Goal: Task Accomplishment & Management: Use online tool/utility

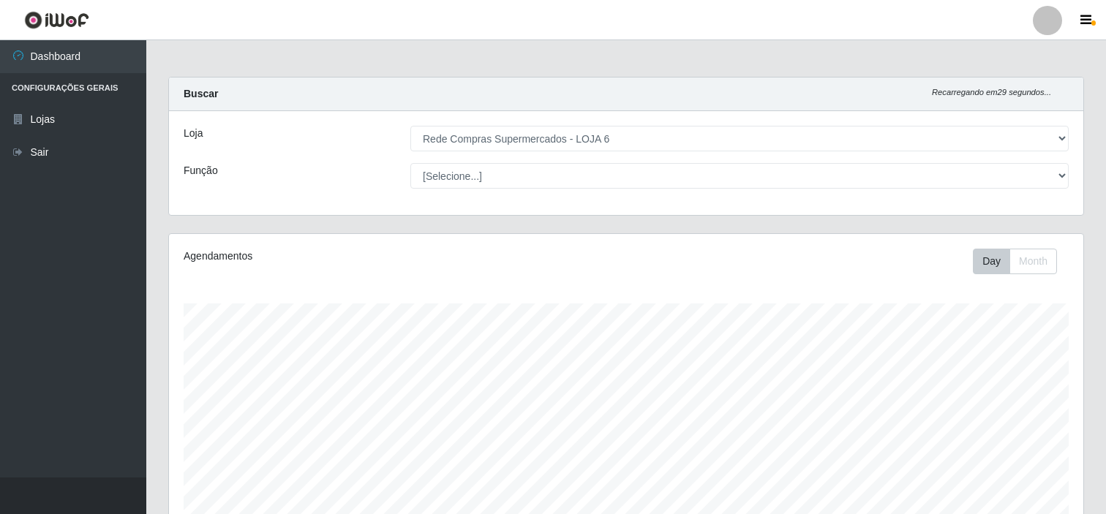
select select "398"
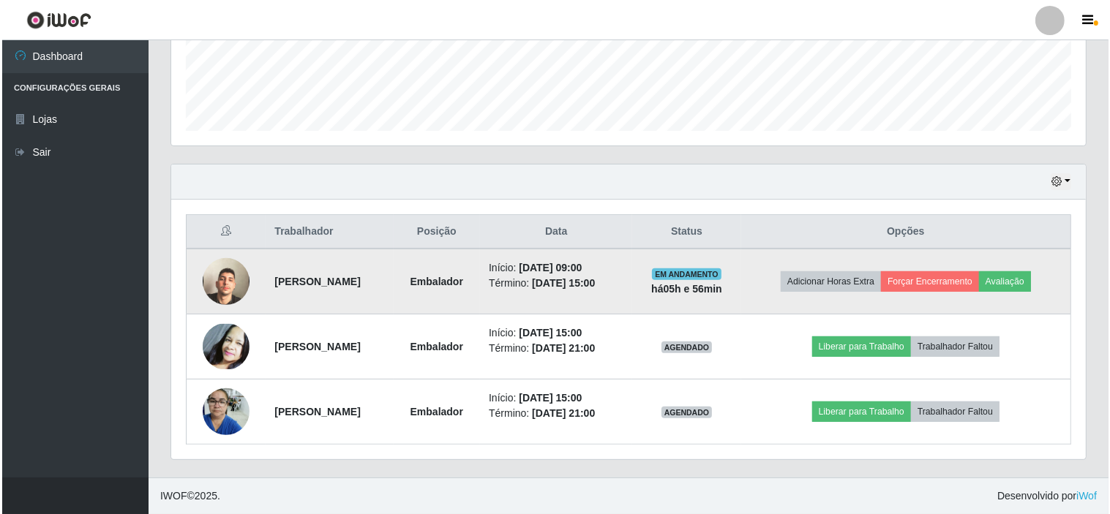
scroll to position [303, 915]
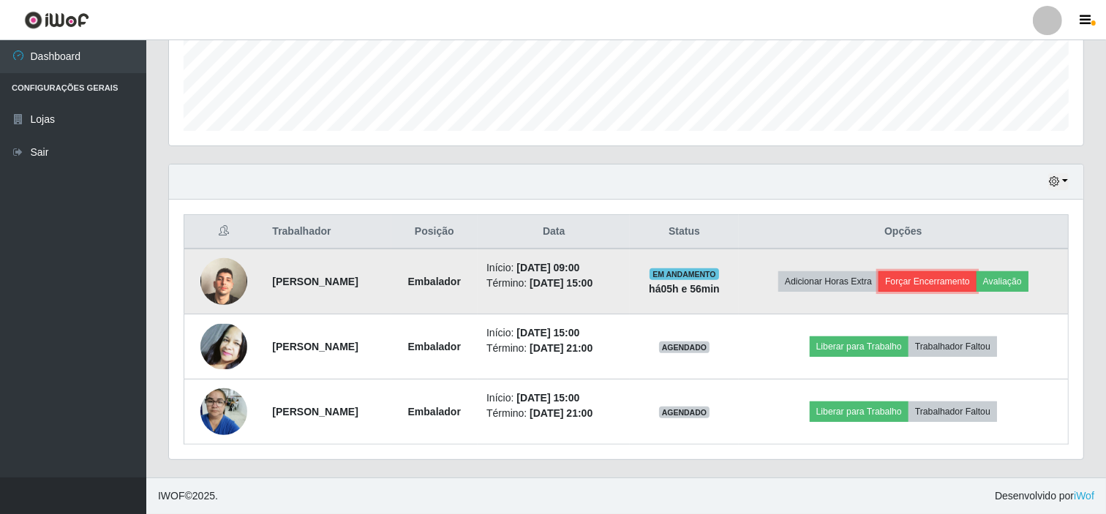
click at [945, 282] on button "Forçar Encerramento" at bounding box center [928, 281] width 98 height 20
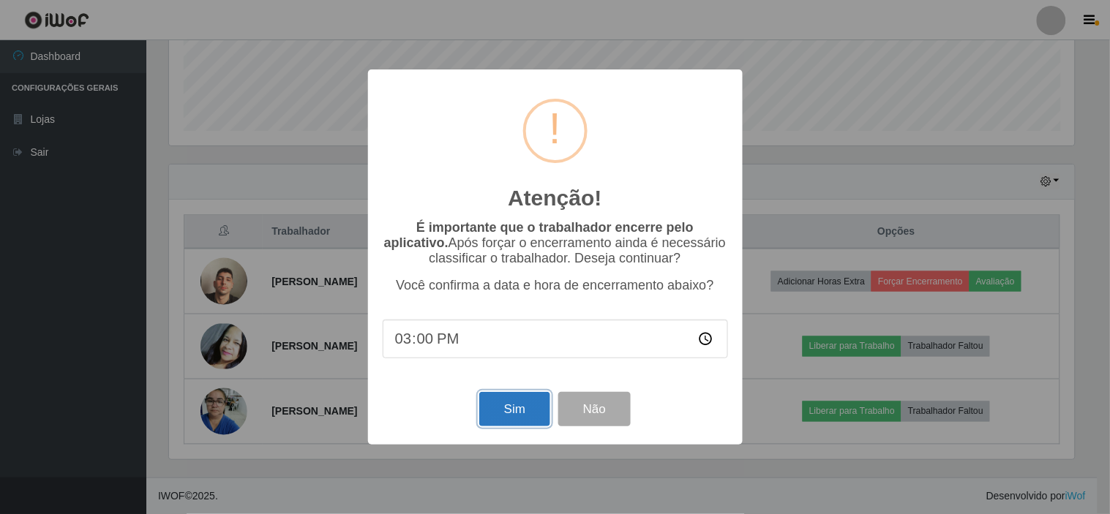
click at [517, 405] on button "Sim" at bounding box center [514, 409] width 71 height 34
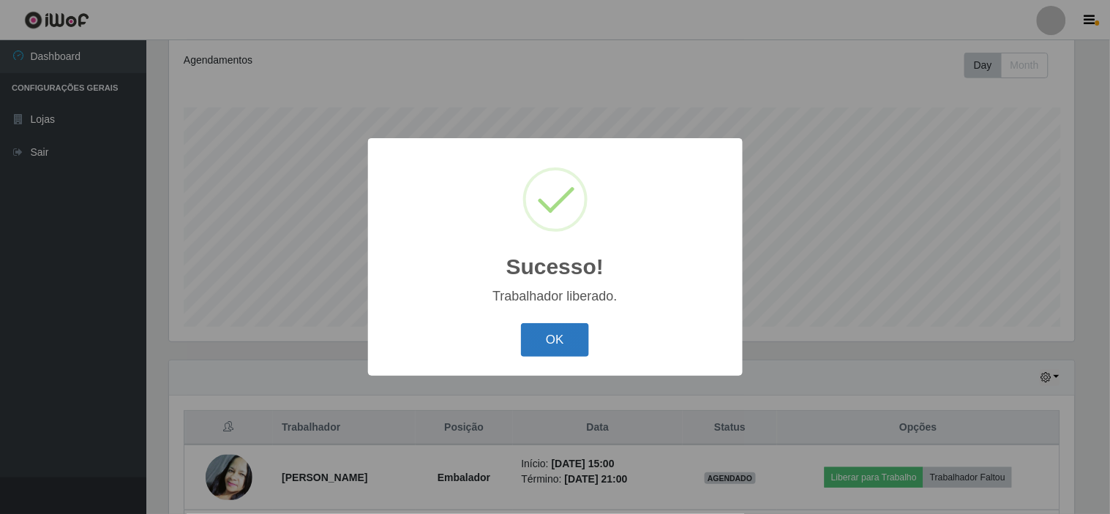
click at [551, 348] on button "OK" at bounding box center [555, 340] width 68 height 34
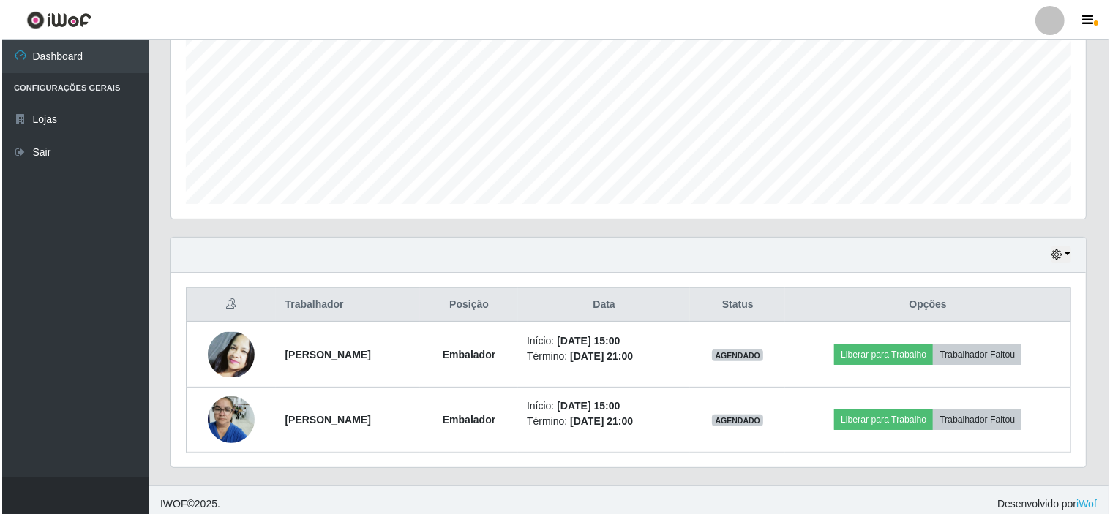
scroll to position [327, 0]
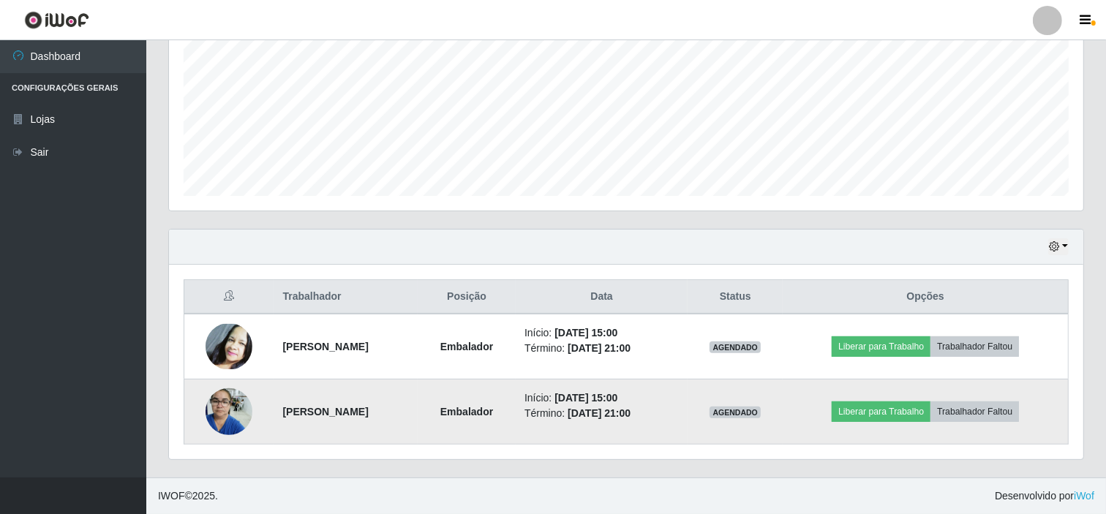
click at [227, 405] on img at bounding box center [229, 412] width 47 height 62
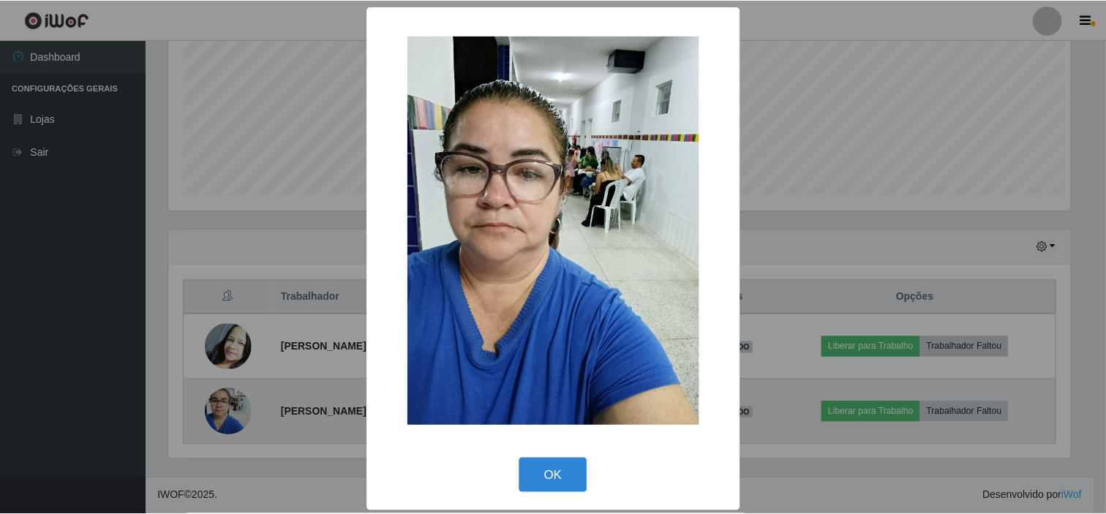
scroll to position [303, 905]
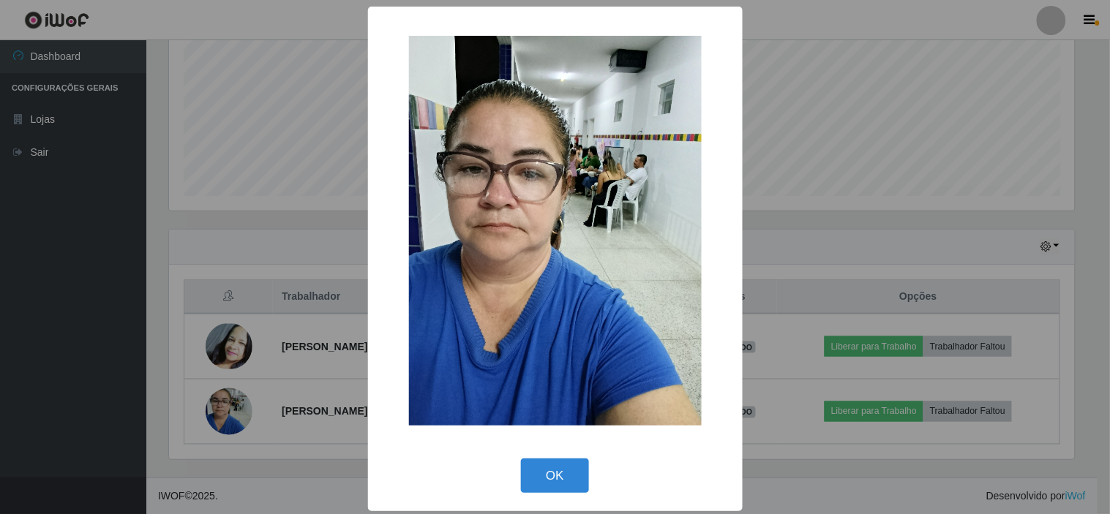
click at [249, 378] on div "× OK Cancel" at bounding box center [555, 257] width 1110 height 514
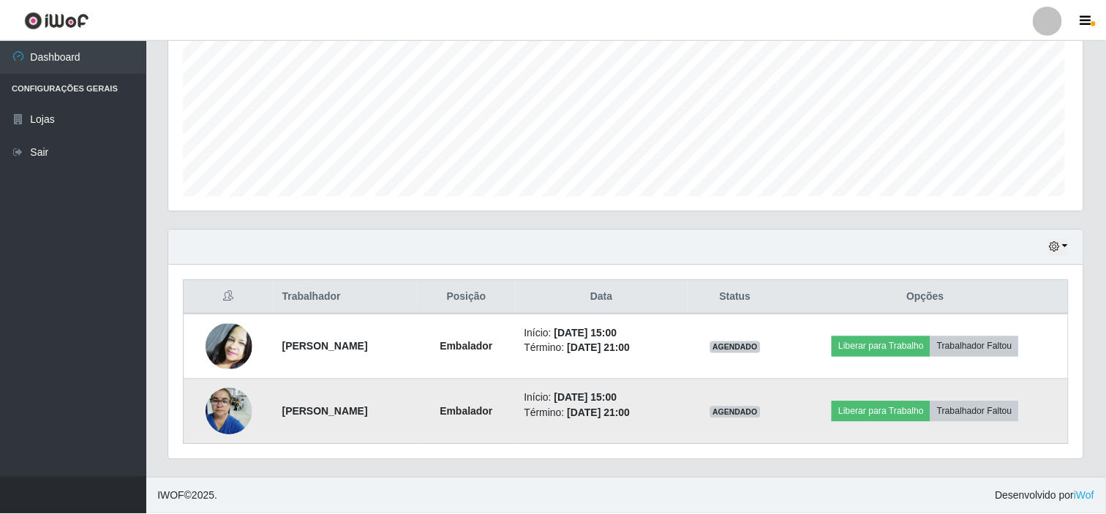
scroll to position [303, 915]
click at [906, 408] on button "Liberar para Trabalho" at bounding box center [881, 412] width 99 height 20
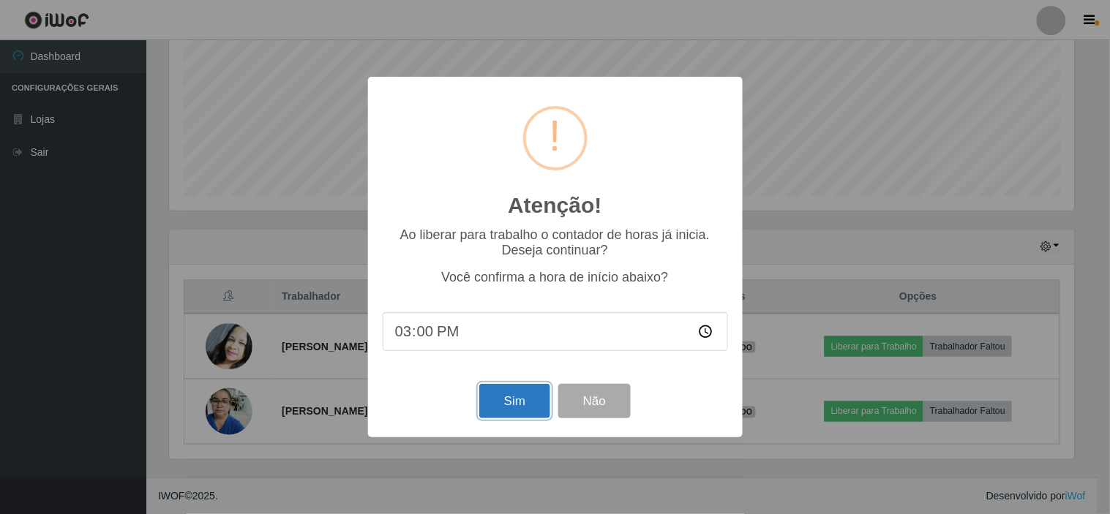
click at [509, 399] on button "Sim" at bounding box center [514, 401] width 71 height 34
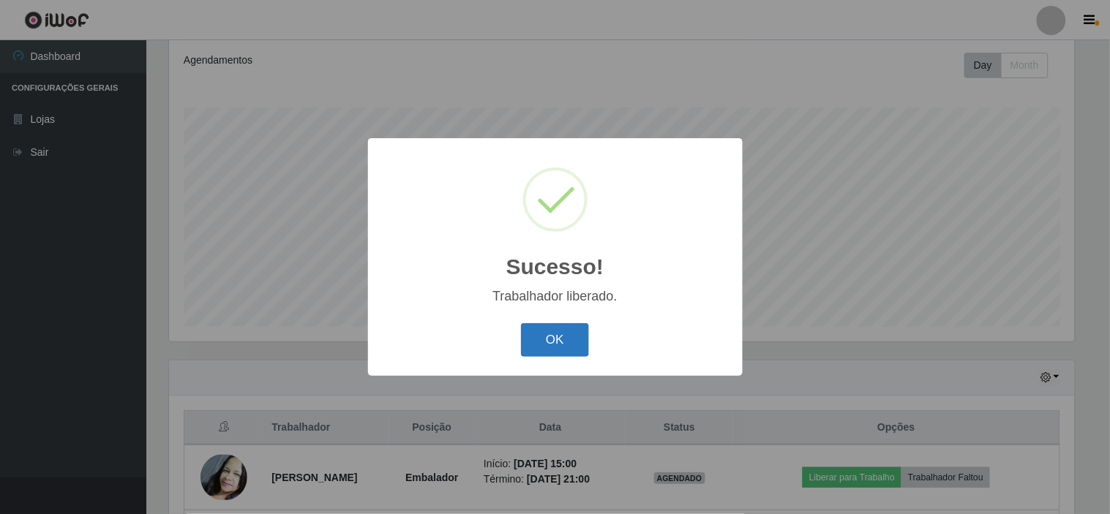
click at [553, 324] on button "OK" at bounding box center [555, 340] width 68 height 34
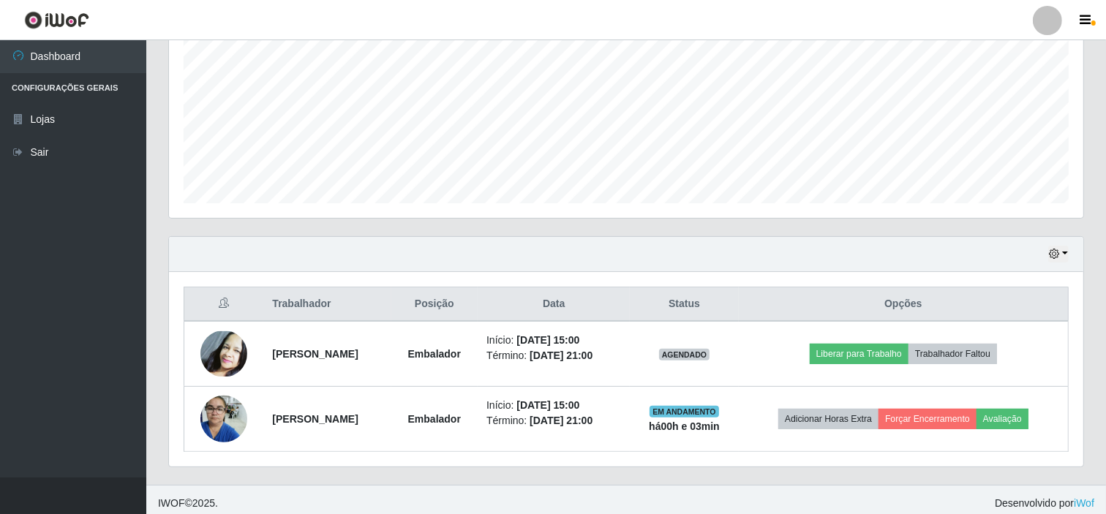
scroll to position [327, 0]
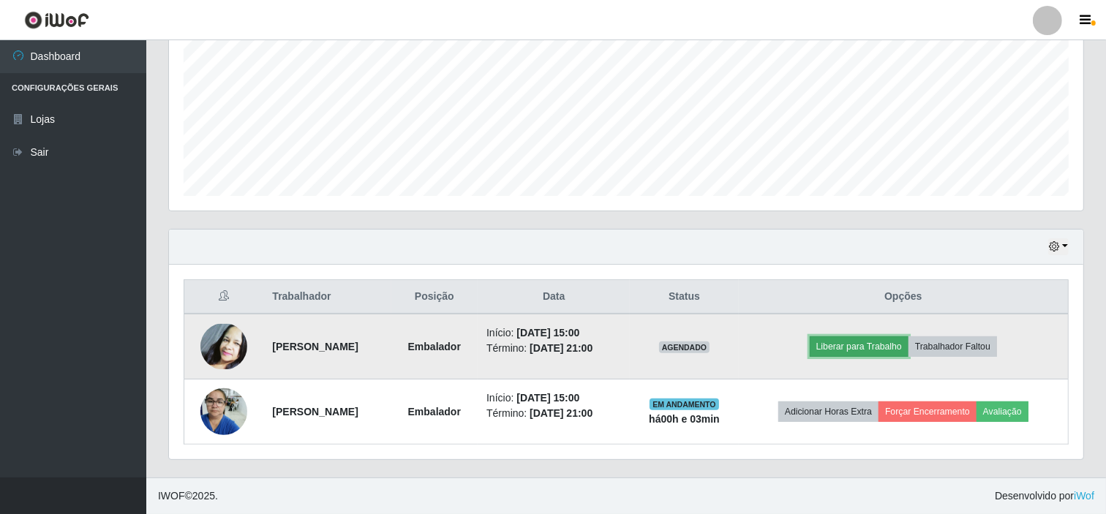
click at [873, 338] on button "Liberar para Trabalho" at bounding box center [859, 347] width 99 height 20
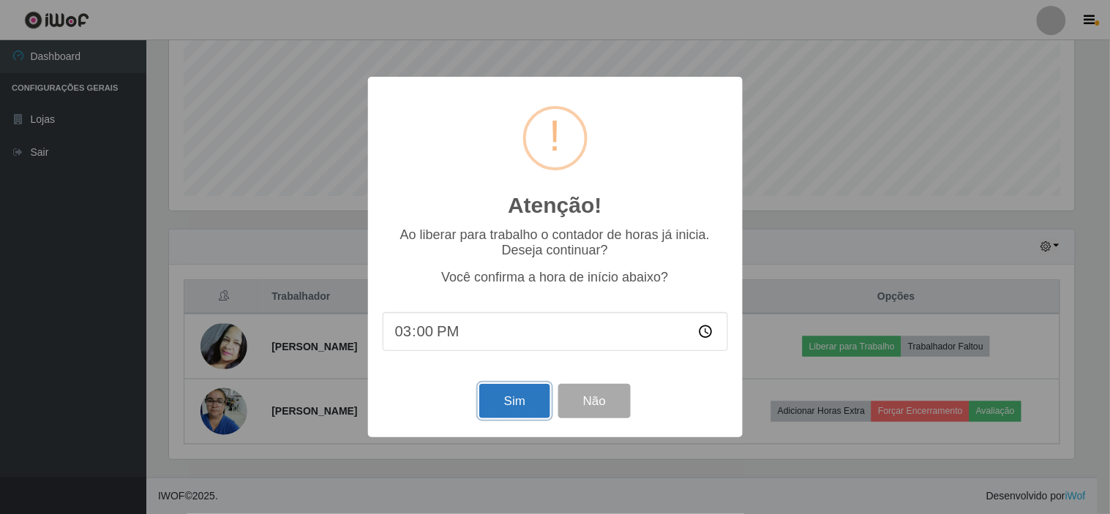
click at [509, 405] on button "Sim" at bounding box center [514, 401] width 71 height 34
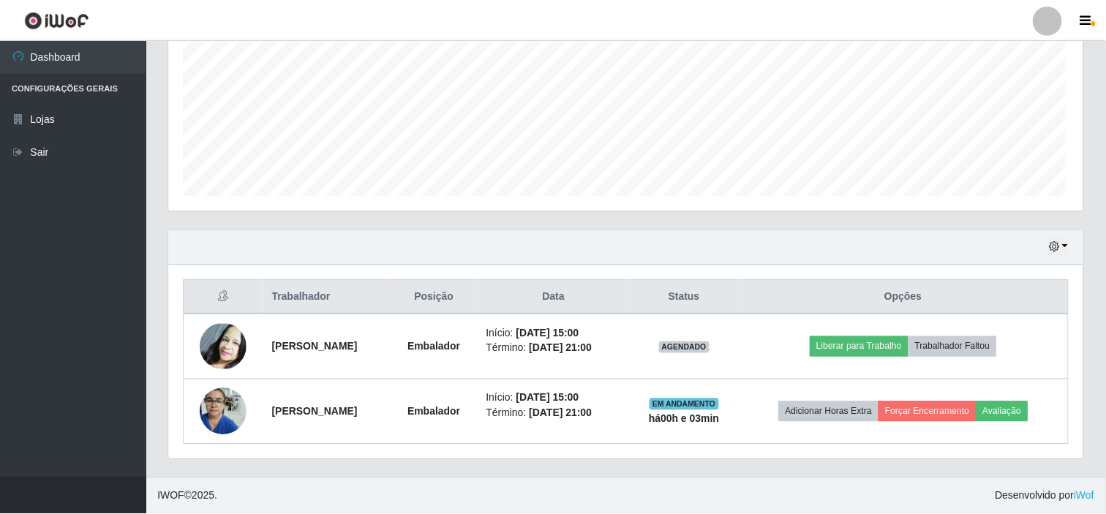
scroll to position [0, 0]
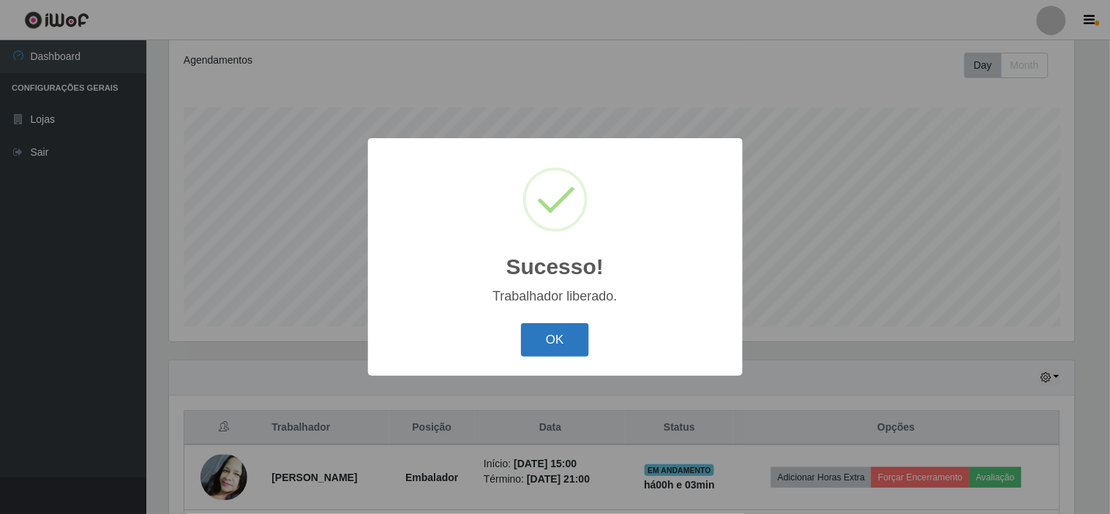
click at [558, 341] on button "OK" at bounding box center [555, 340] width 68 height 34
